Goal: Information Seeking & Learning: Learn about a topic

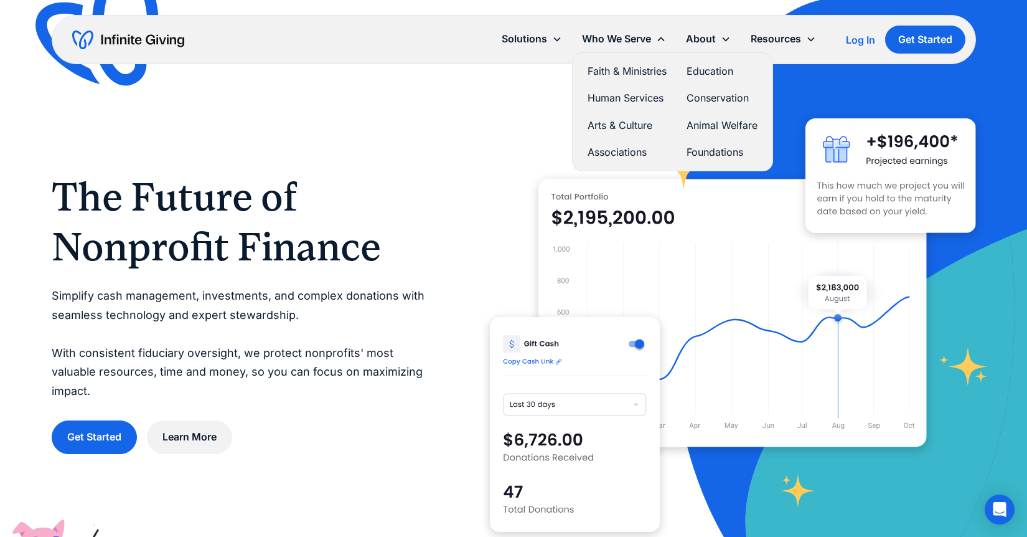
click at [635, 70] on link "Faith & Ministries" at bounding box center [627, 71] width 79 height 17
click at [612, 72] on link "Faith & Ministries" at bounding box center [627, 71] width 79 height 17
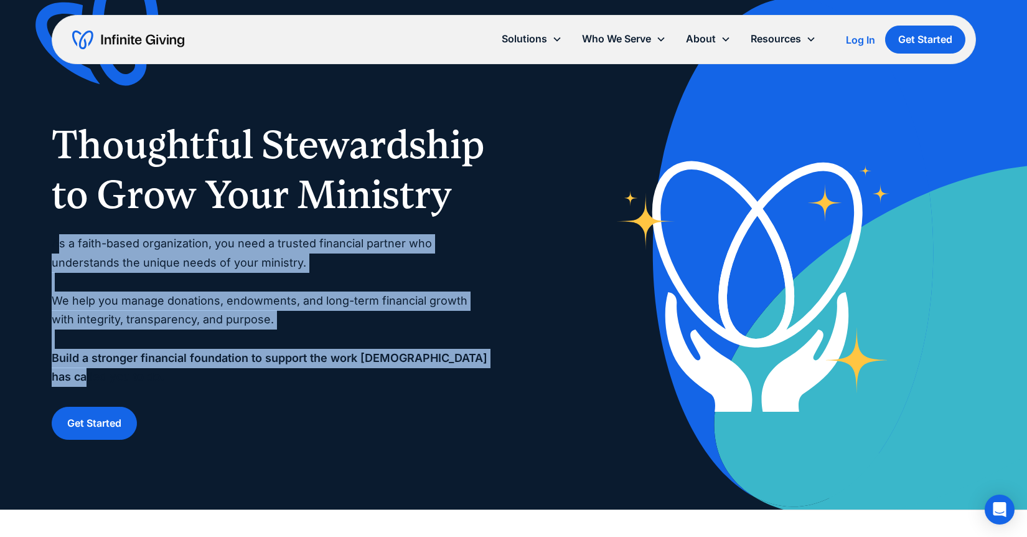
drag, startPoint x: 57, startPoint y: 245, endPoint x: 409, endPoint y: 370, distance: 373.9
click at [409, 370] on p "As a faith-based organization, you need a trusted financial partner who underst…" at bounding box center [271, 310] width 438 height 152
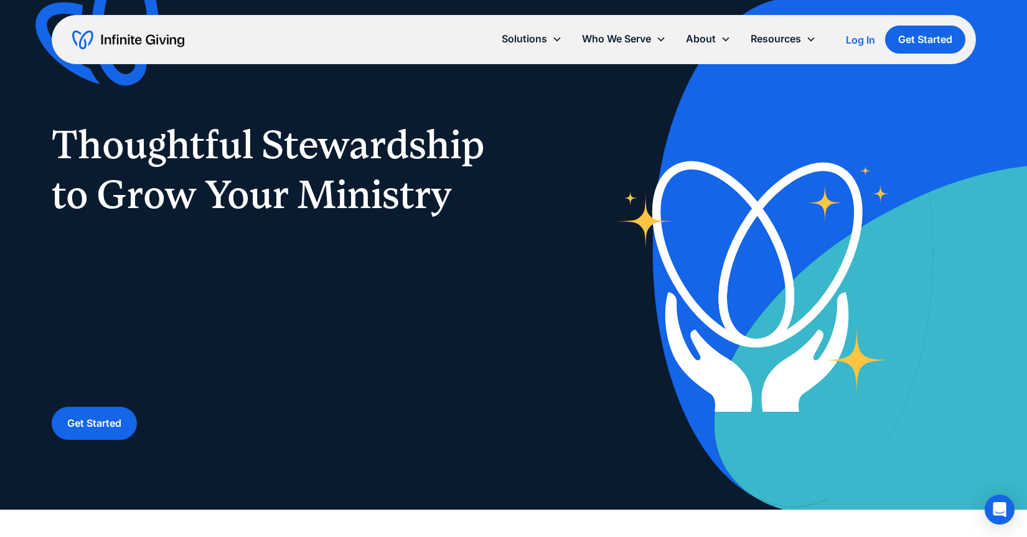
click at [182, 396] on div "Thoughtful Stewardship to Grow Your Ministry As a faith-based organization, you…" at bounding box center [271, 280] width 438 height 320
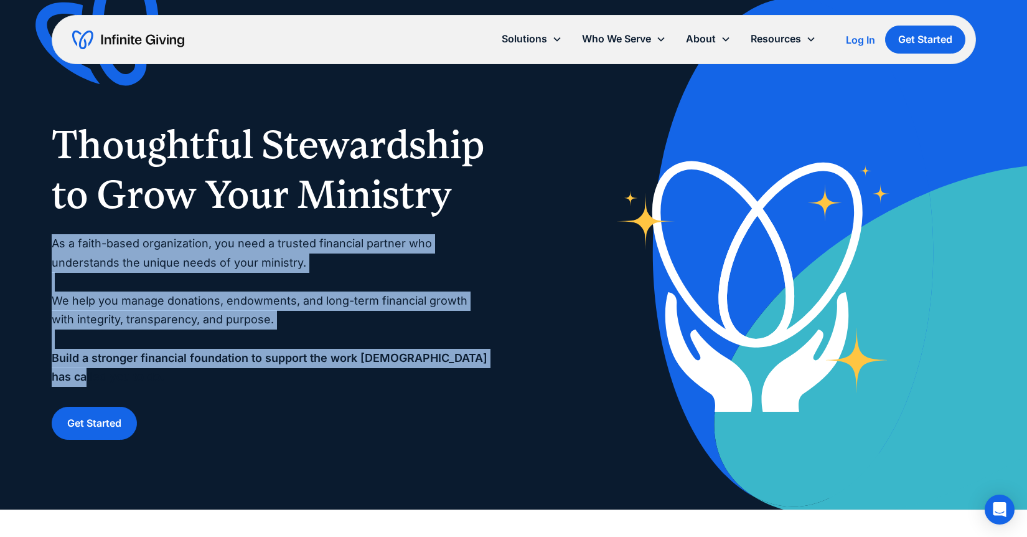
drag, startPoint x: 209, startPoint y: 382, endPoint x: 47, endPoint y: 242, distance: 214.0
click at [47, 242] on div "Thoughtful Stewardship to Grow Your Ministry As a faith-based organization, you…" at bounding box center [513, 254] width 1027 height 509
copy p "As a faith-based organization, you need a trusted financial partner who underst…"
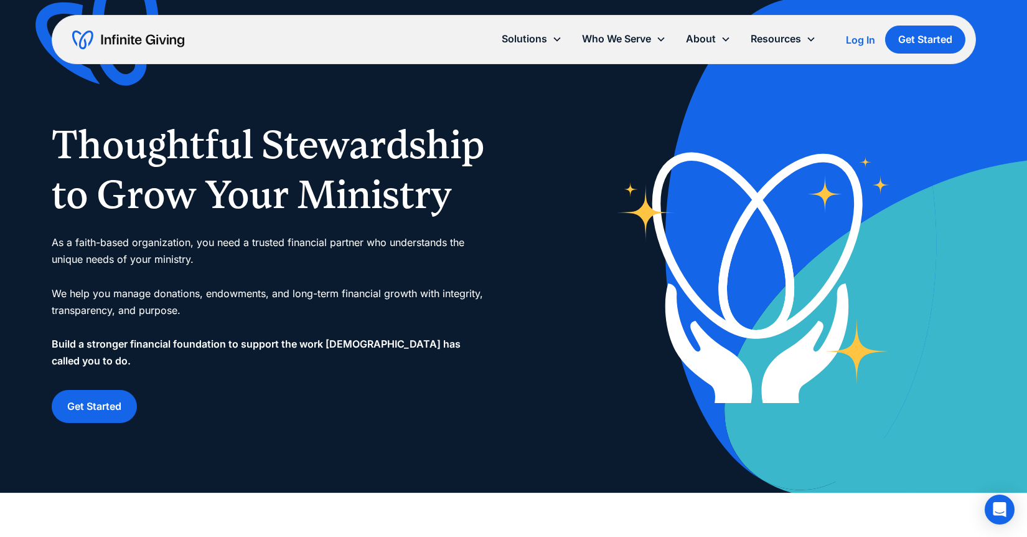
click at [145, 39] on img "home" at bounding box center [128, 40] width 112 height 20
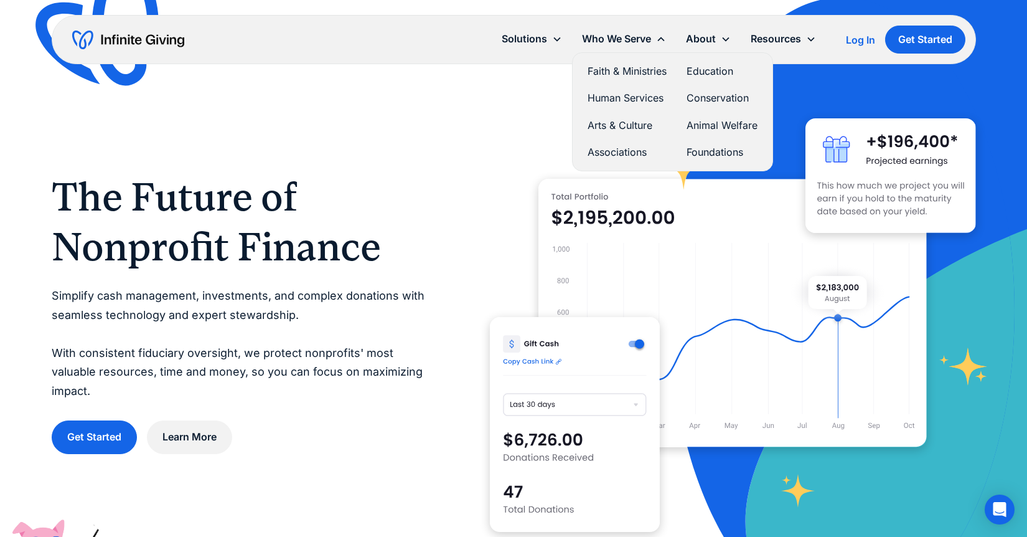
click at [612, 70] on link "Faith & Ministries" at bounding box center [627, 71] width 79 height 17
